Goal: Transaction & Acquisition: Purchase product/service

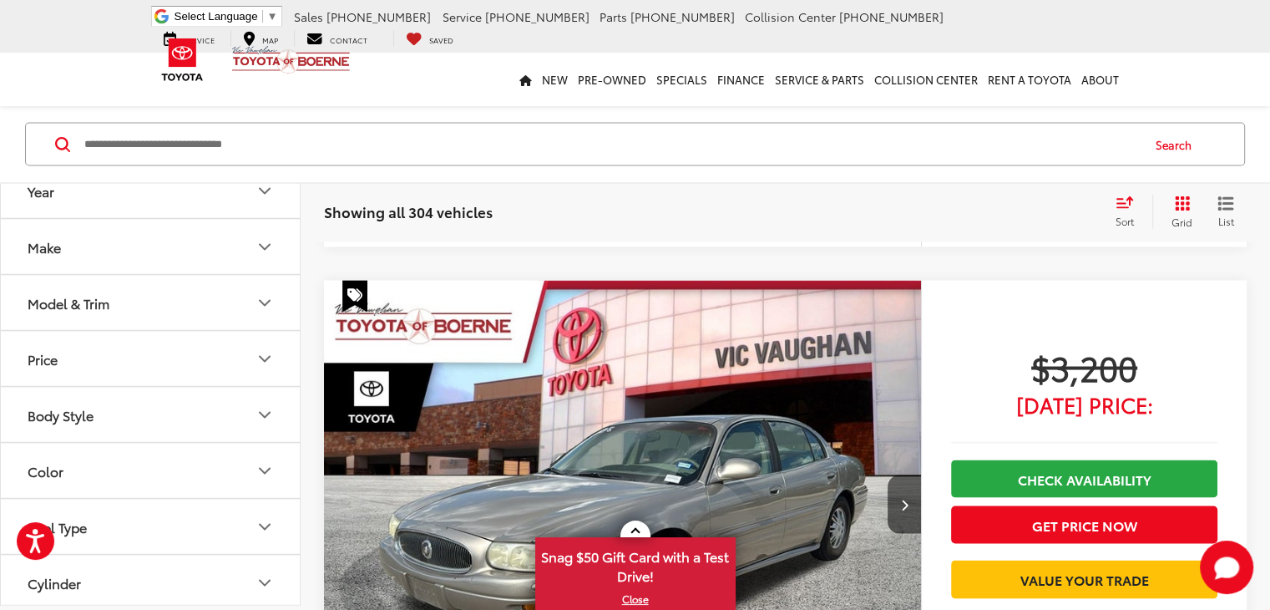
scroll to position [3117, 0]
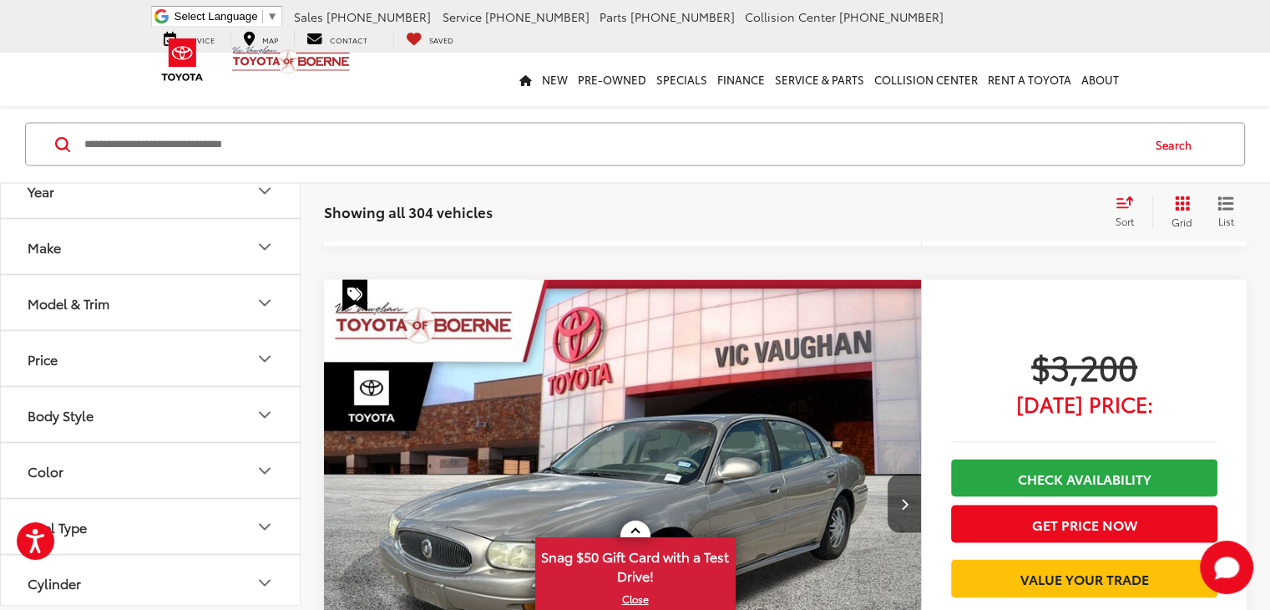
click at [265, 248] on icon "Make" at bounding box center [265, 246] width 10 height 5
click at [220, 86] on label "Toyota (207)" at bounding box center [226, 72] width 68 height 28
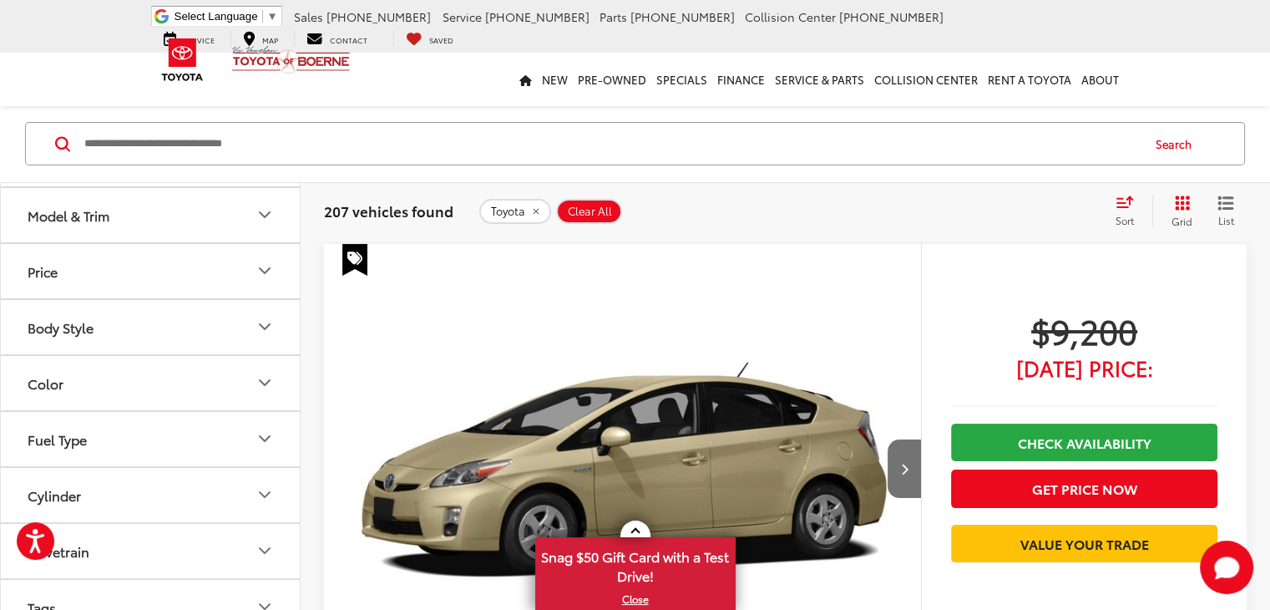
scroll to position [67, 0]
click at [888, 439] on button "Next image" at bounding box center [904, 468] width 33 height 58
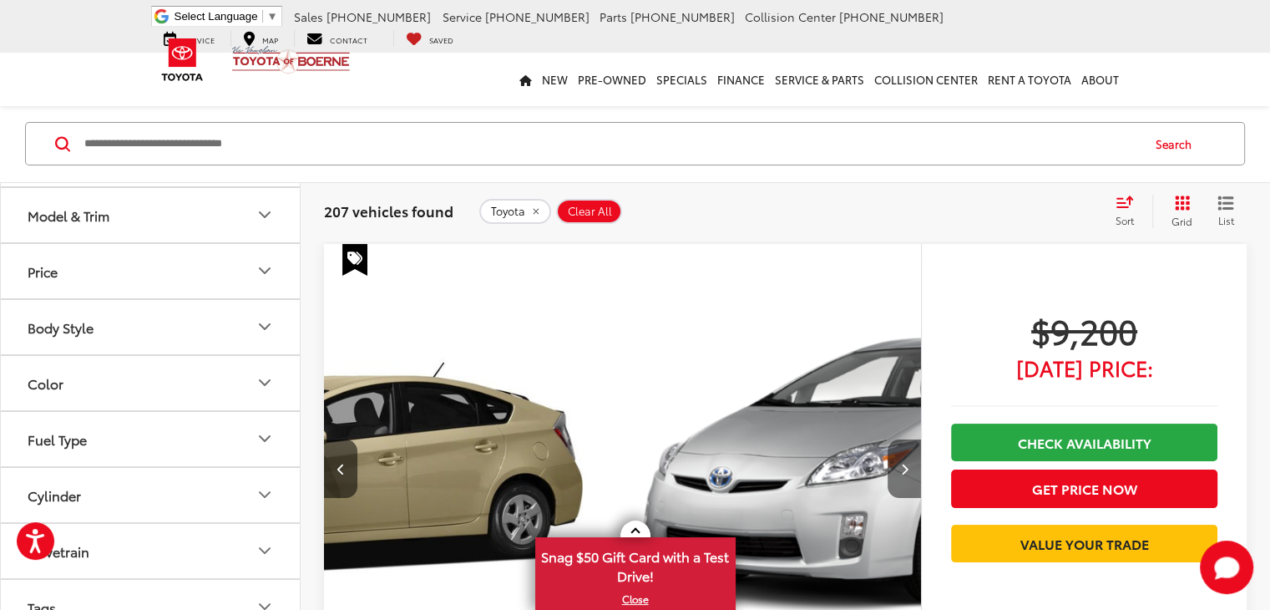
scroll to position [0, 324]
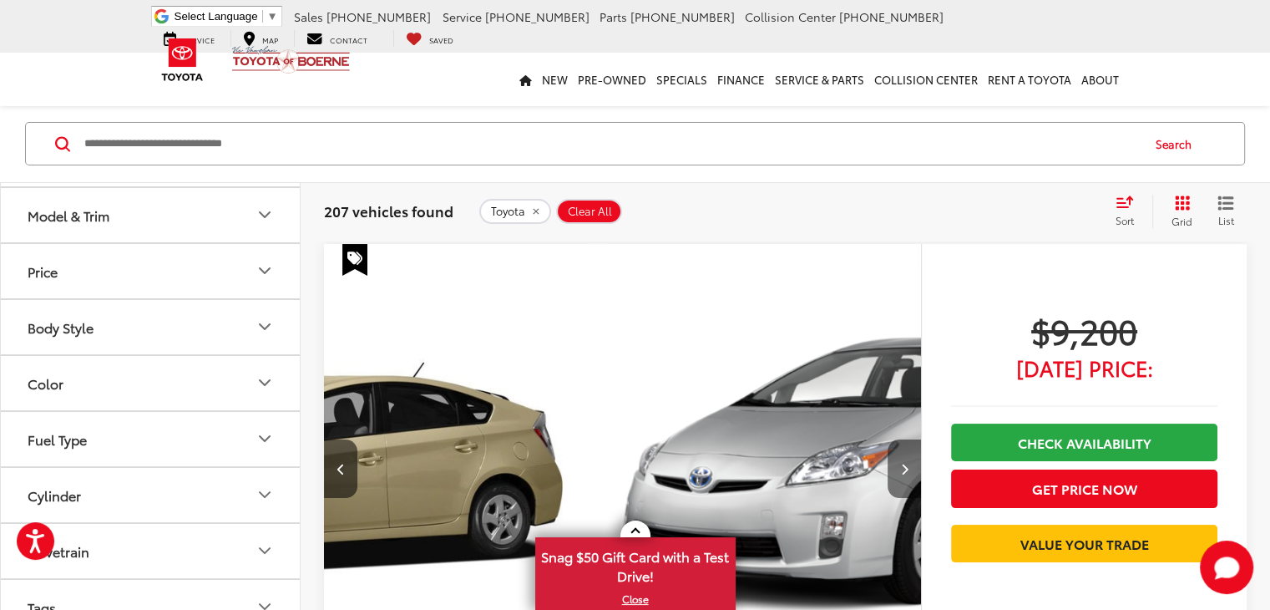
click at [888, 439] on button "Next image" at bounding box center [904, 468] width 33 height 58
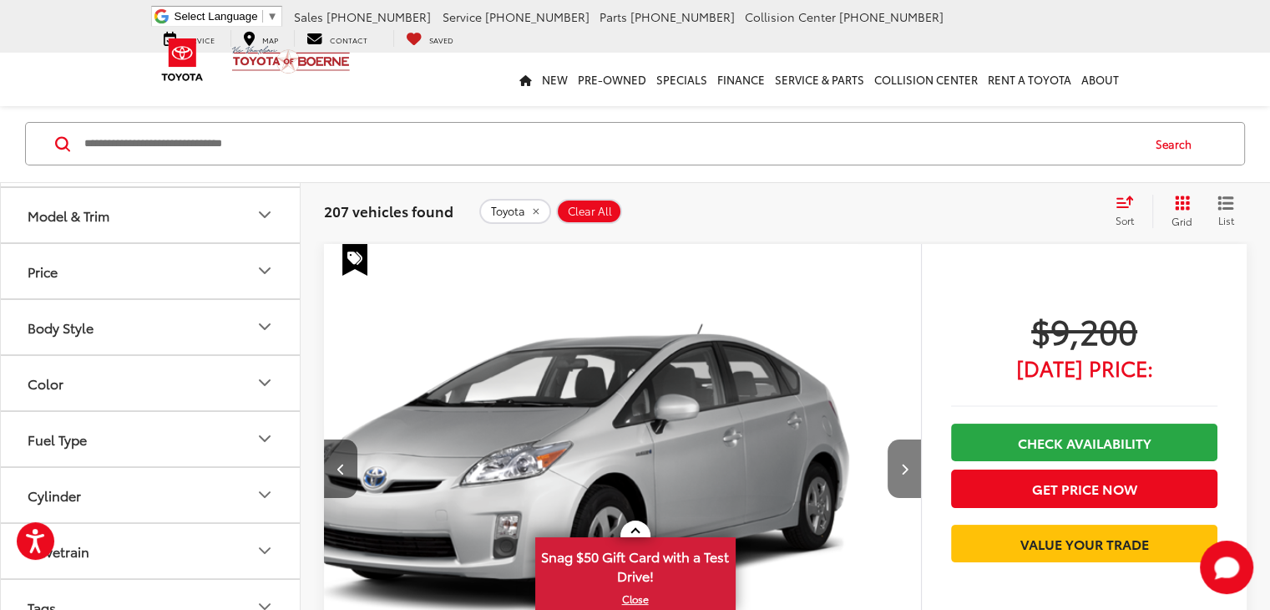
click at [888, 439] on button "Next image" at bounding box center [904, 468] width 33 height 58
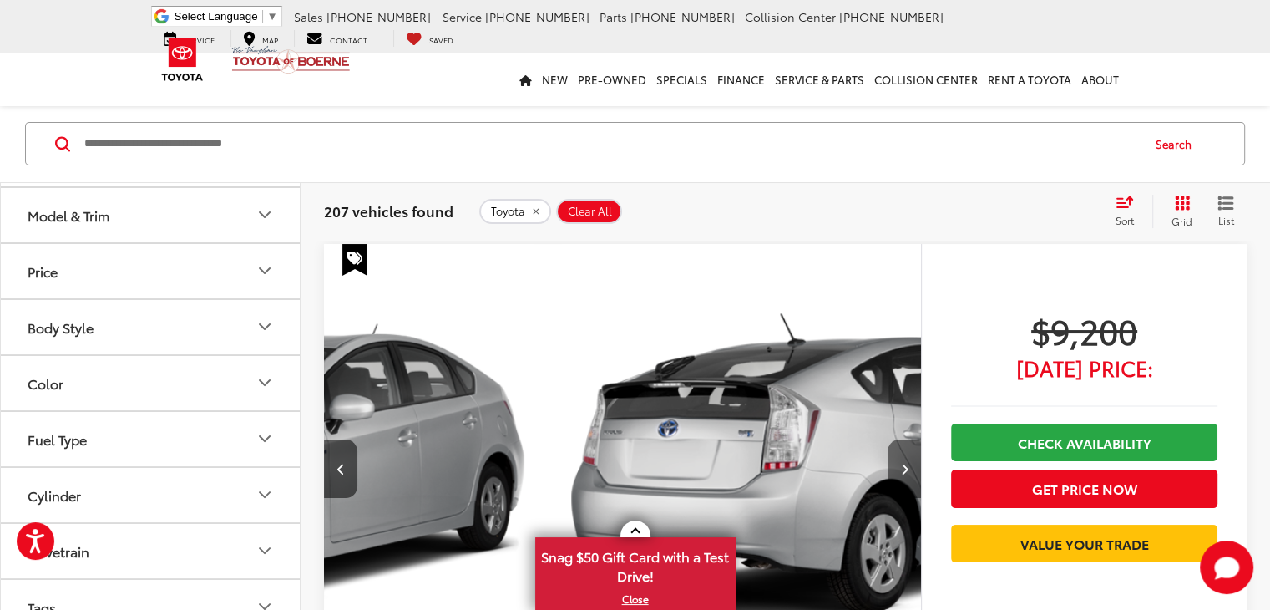
click at [888, 439] on button "Next image" at bounding box center [904, 468] width 33 height 58
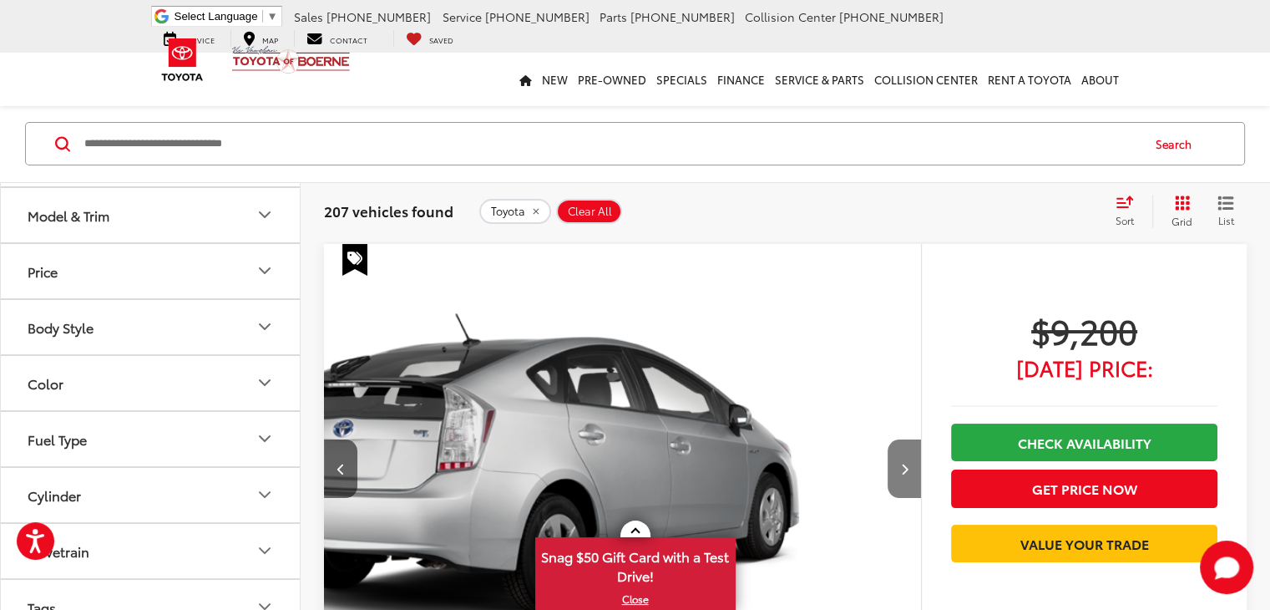
click at [888, 439] on button "Next image" at bounding box center [904, 468] width 33 height 58
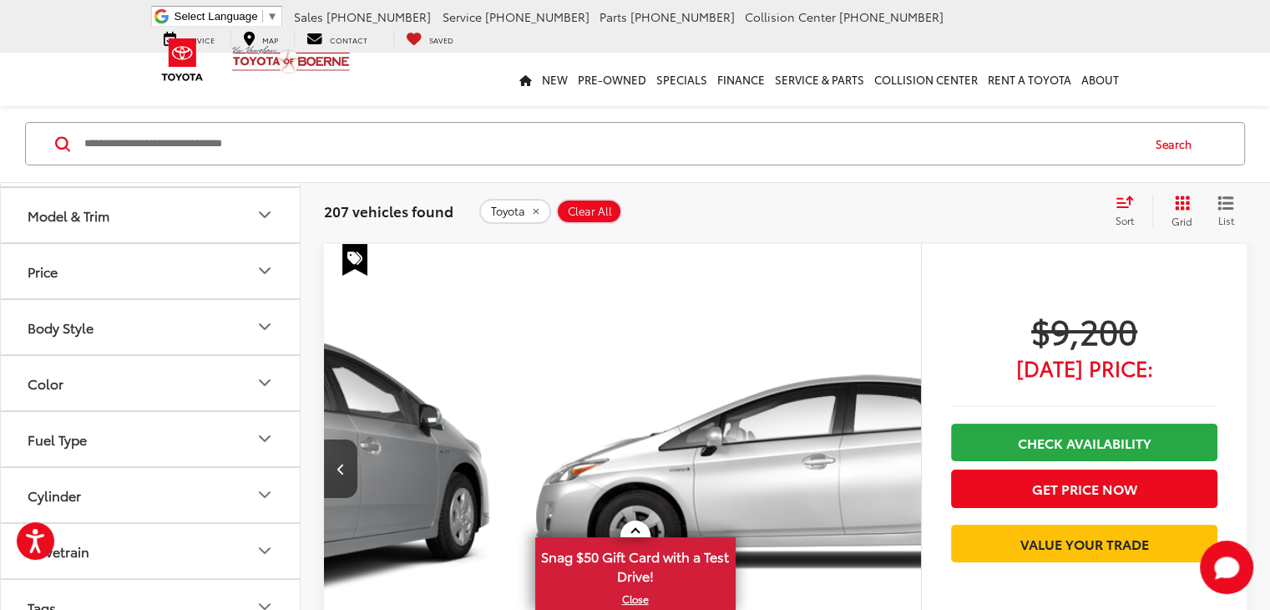
scroll to position [0, 1623]
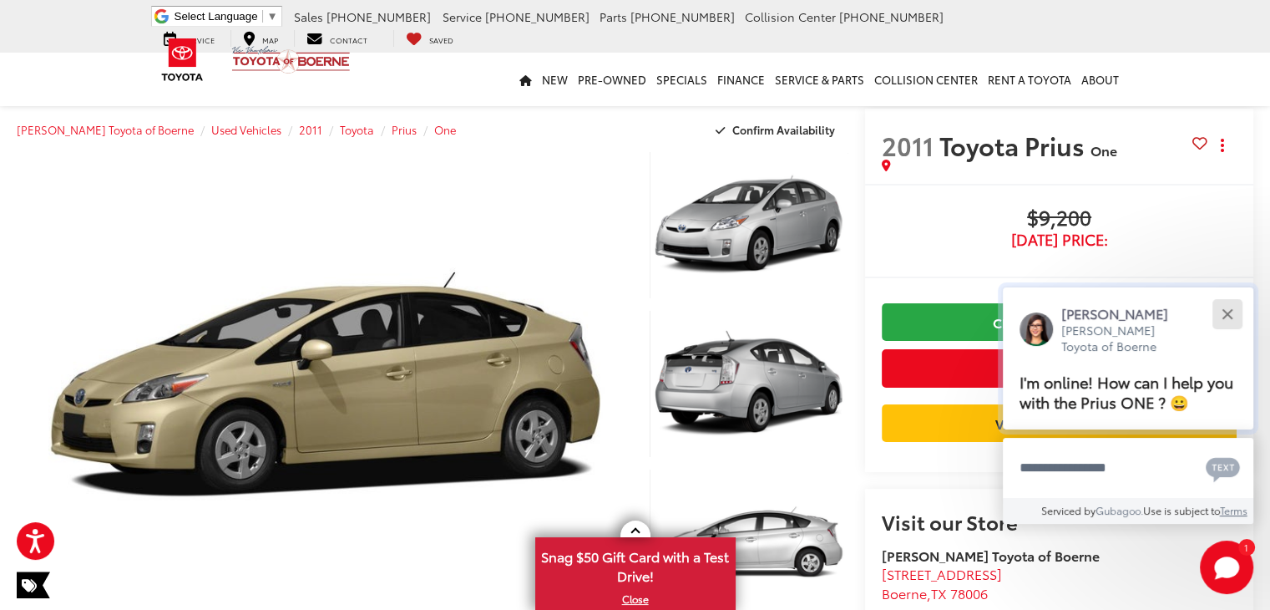
click at [1234, 315] on button "Close" at bounding box center [1227, 314] width 36 height 36
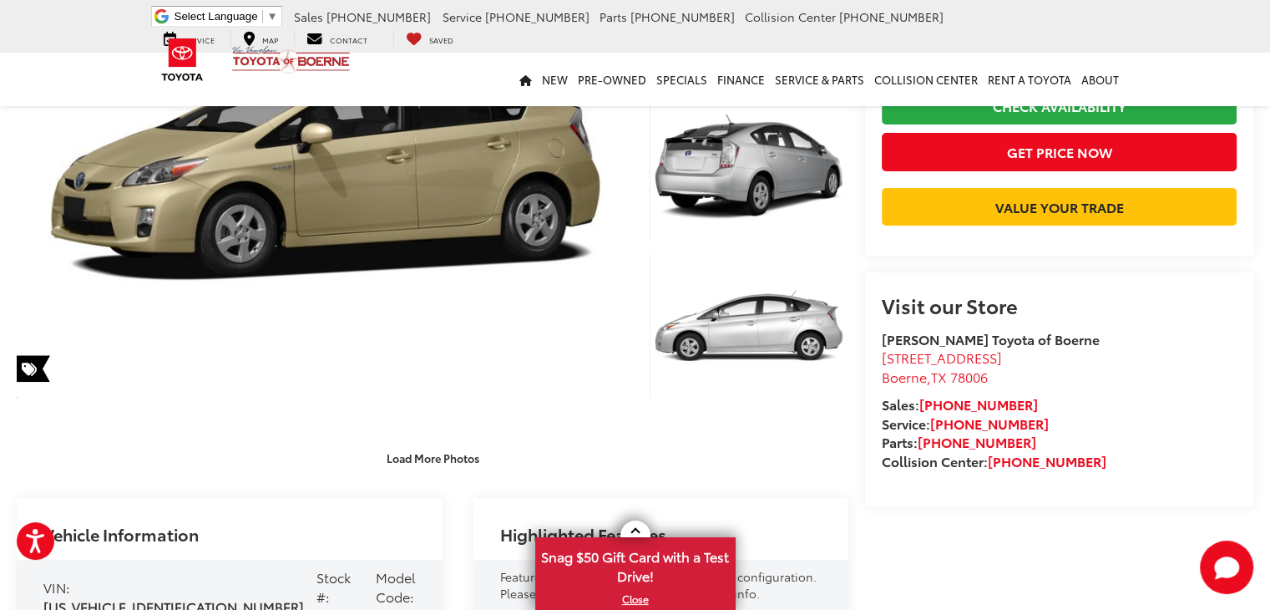
scroll to position [128, 0]
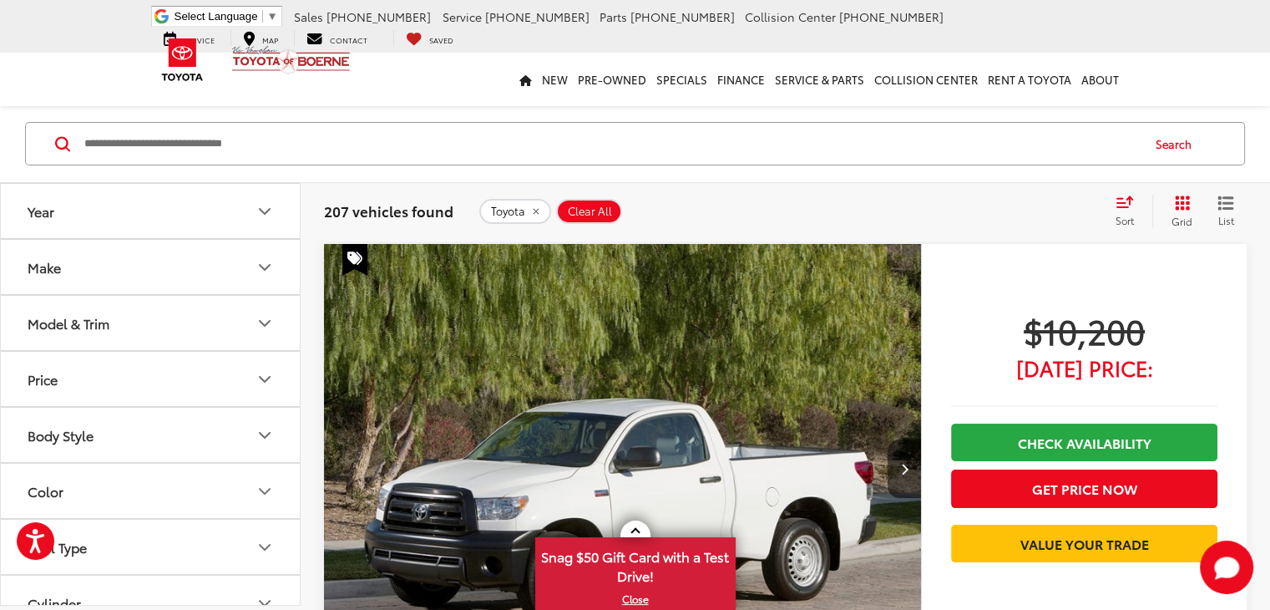
click at [263, 377] on icon "Price" at bounding box center [265, 379] width 10 height 5
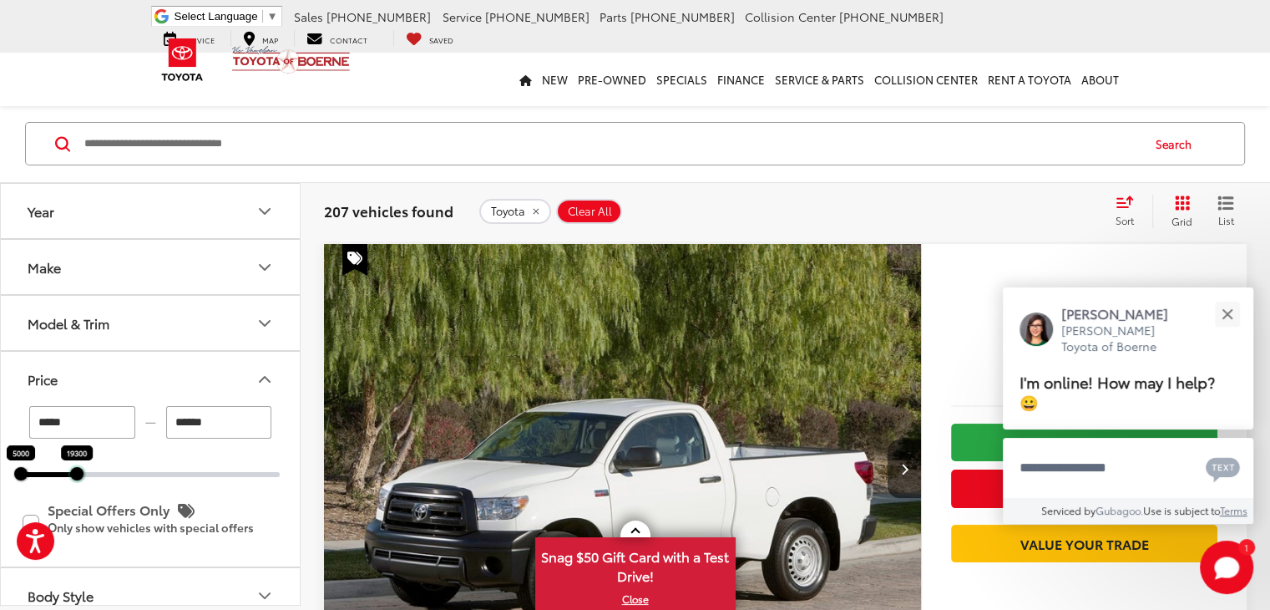
drag, startPoint x: 281, startPoint y: 476, endPoint x: 77, endPoint y: 475, distance: 203.7
click at [77, 475] on div at bounding box center [76, 473] width 13 height 13
type input "******"
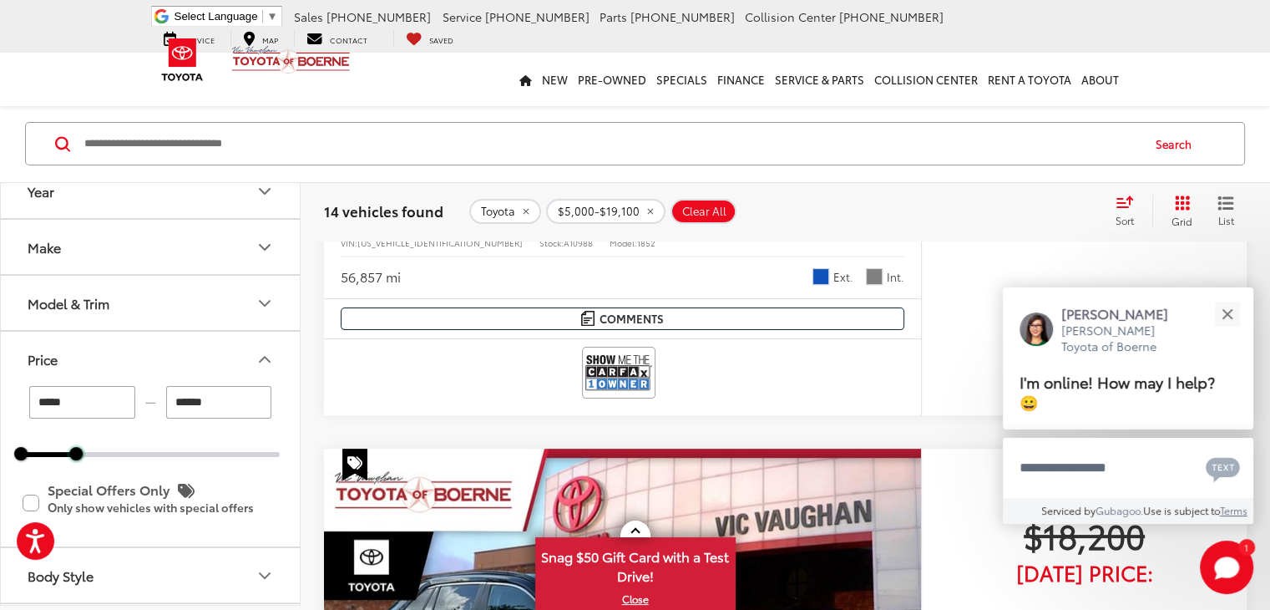
scroll to position [6675, 0]
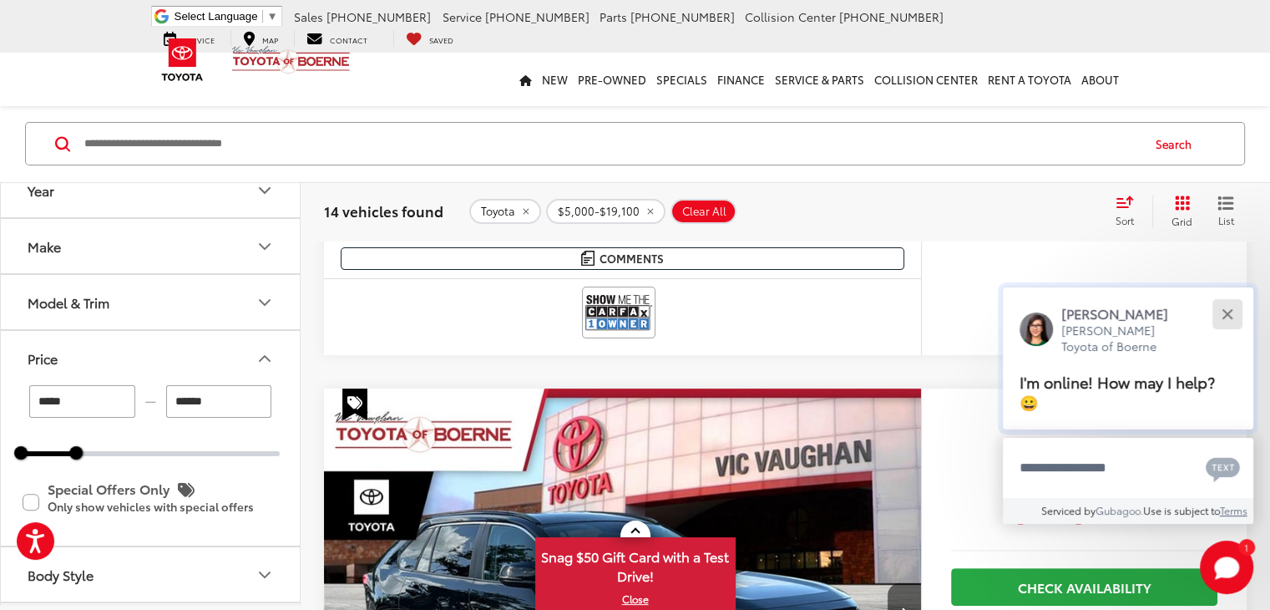
click at [1223, 319] on button "Close" at bounding box center [1227, 314] width 36 height 36
